Goal: Find specific page/section: Find specific page/section

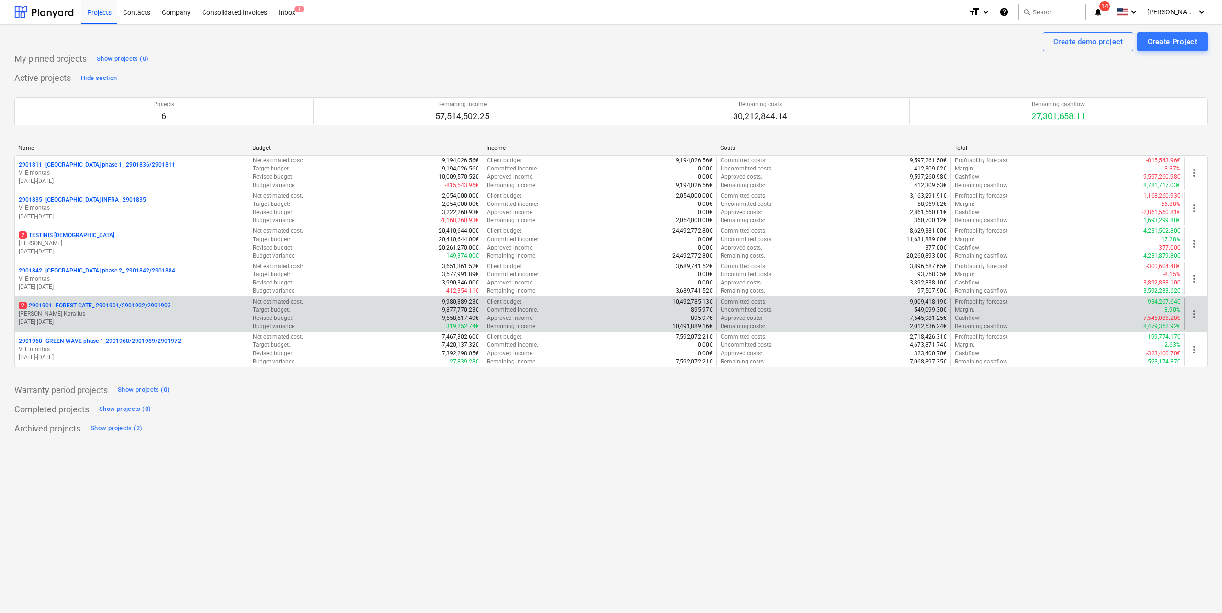
click at [149, 312] on p "[PERSON_NAME] Karalius" at bounding box center [132, 314] width 226 height 8
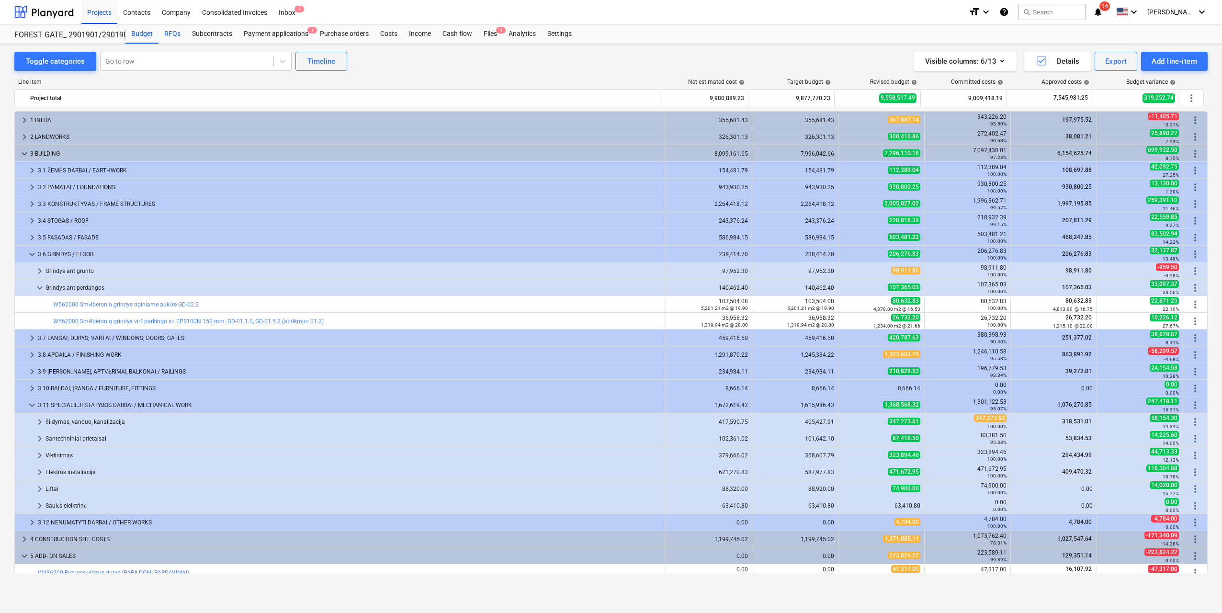
click at [172, 37] on div "RFQs" at bounding box center [172, 33] width 28 height 19
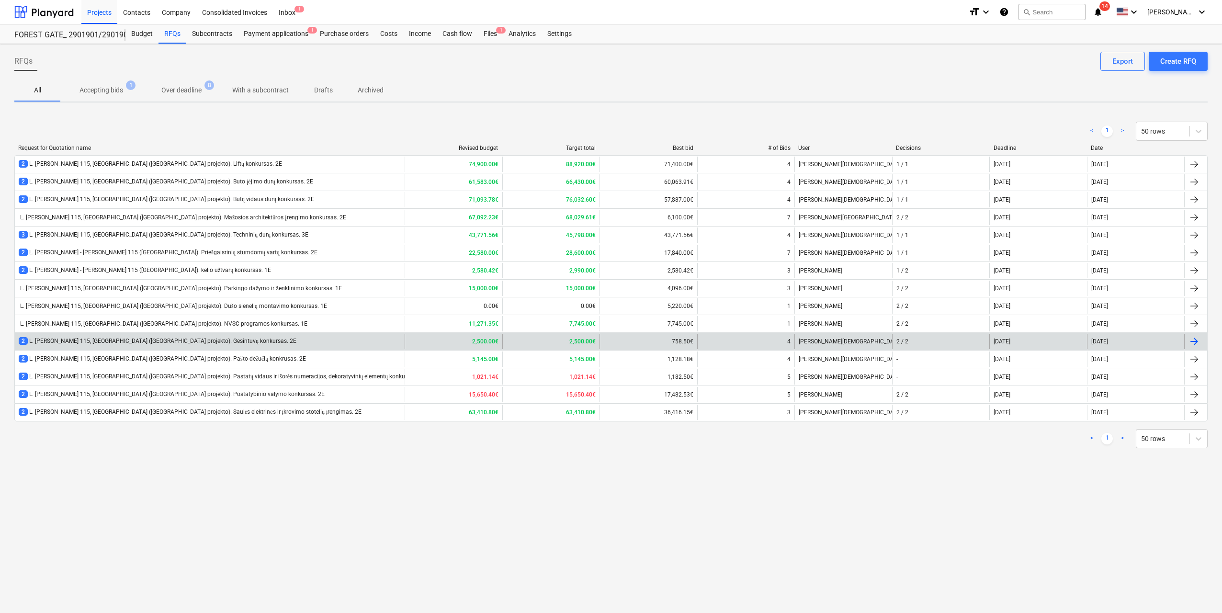
click at [239, 344] on div "2 L. [PERSON_NAME] 115, [GEOGRAPHIC_DATA] ([GEOGRAPHIC_DATA] projekto). Gesintu…" at bounding box center [158, 341] width 278 height 8
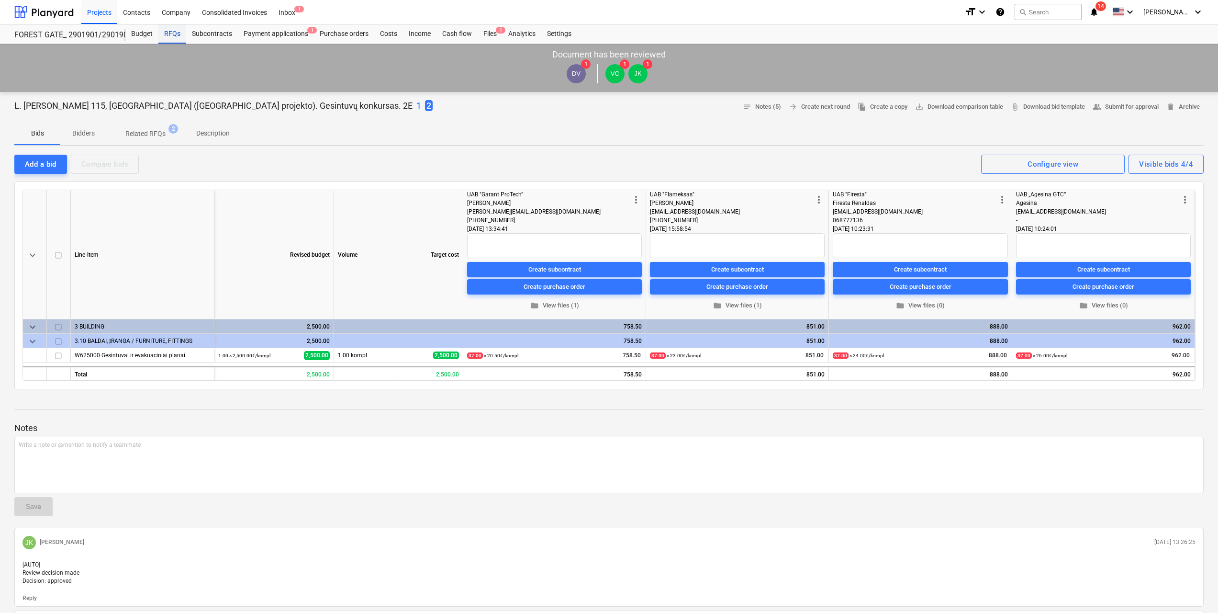
click at [173, 31] on div "RFQs" at bounding box center [172, 33] width 28 height 19
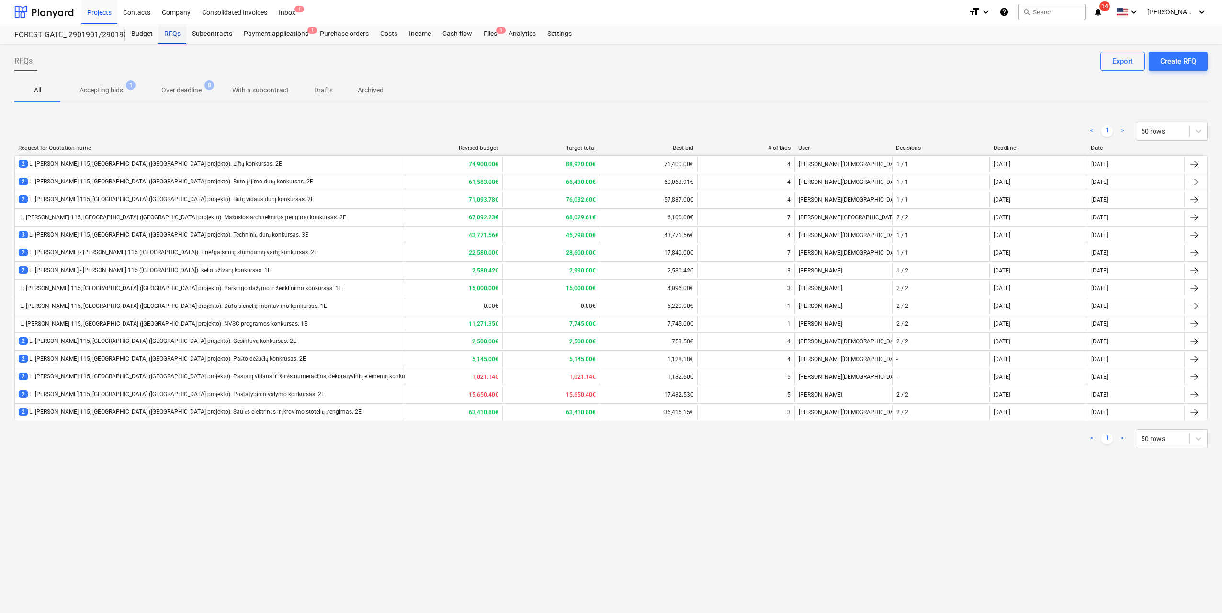
click at [163, 34] on div "RFQs" at bounding box center [172, 33] width 28 height 19
click at [370, 84] on span "Archived" at bounding box center [370, 90] width 49 height 16
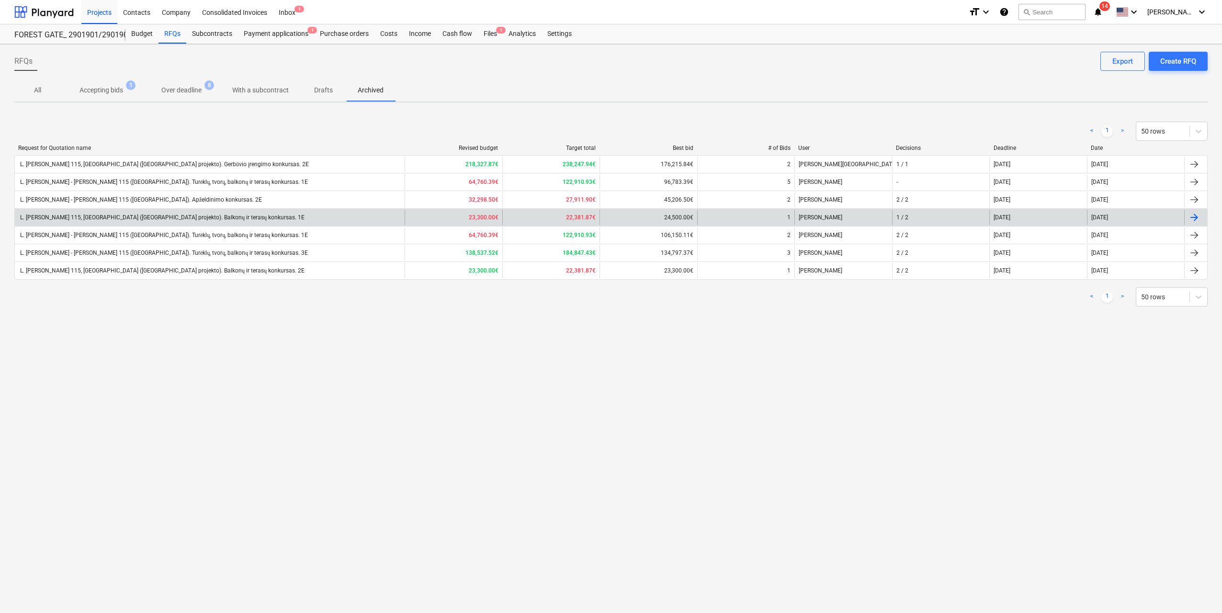
click at [350, 217] on div "L. [PERSON_NAME] 115, [GEOGRAPHIC_DATA] ([GEOGRAPHIC_DATA] projekto). Balkonų i…" at bounding box center [210, 217] width 390 height 15
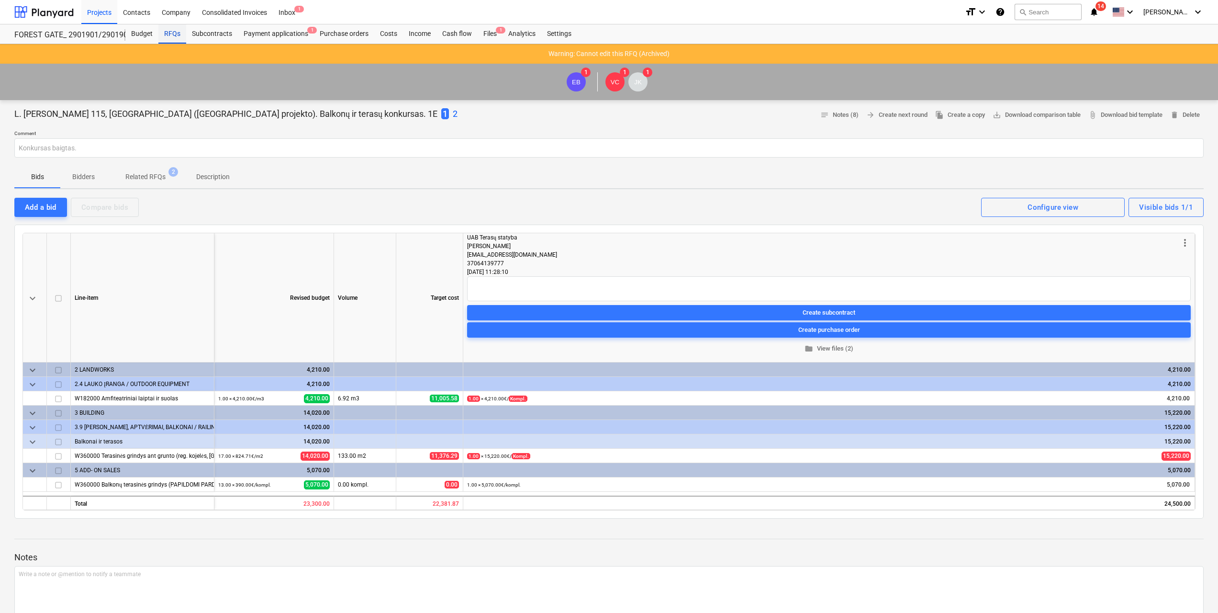
click at [178, 34] on div "RFQs" at bounding box center [172, 33] width 28 height 19
